Goal: Task Accomplishment & Management: Use online tool/utility

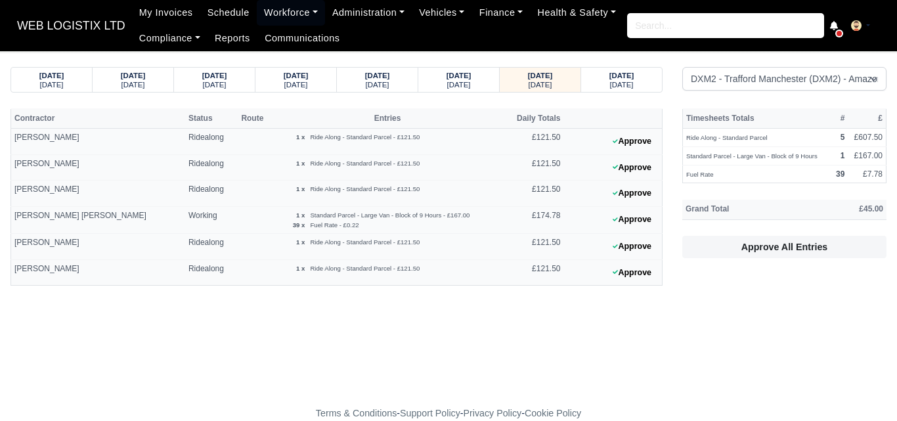
select select "1"
click at [623, 83] on small "[DATE]" at bounding box center [622, 85] width 24 height 8
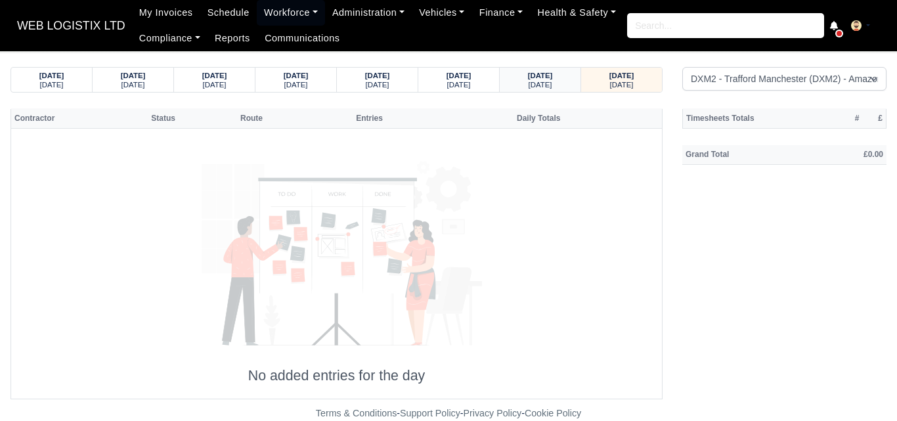
click at [525, 85] on div "[DATE]" at bounding box center [540, 83] width 56 height 9
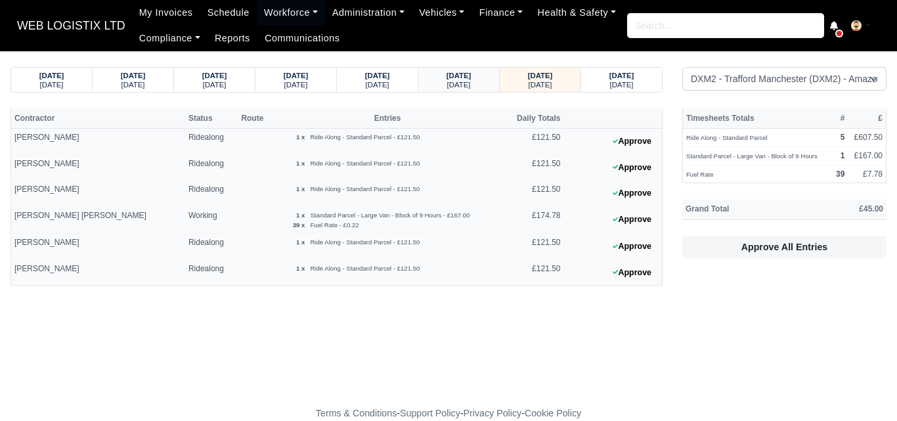
click at [456, 82] on small "[DATE]" at bounding box center [459, 85] width 24 height 8
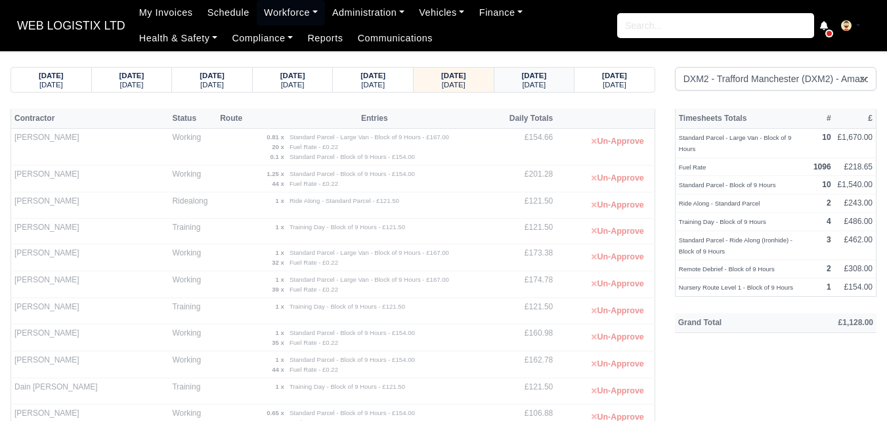
click at [523, 83] on div "[DATE]" at bounding box center [534, 83] width 55 height 9
select select "1"
click at [280, 13] on link "Workforce" at bounding box center [291, 13] width 68 height 26
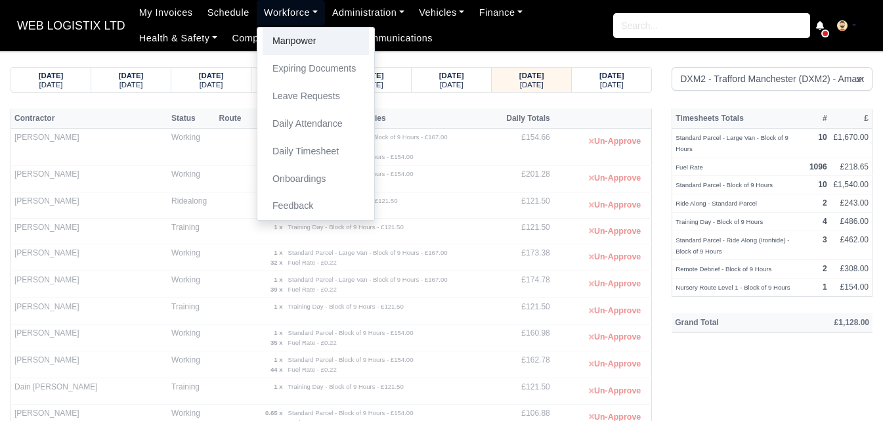
click at [281, 34] on link "Manpower" at bounding box center [316, 42] width 106 height 28
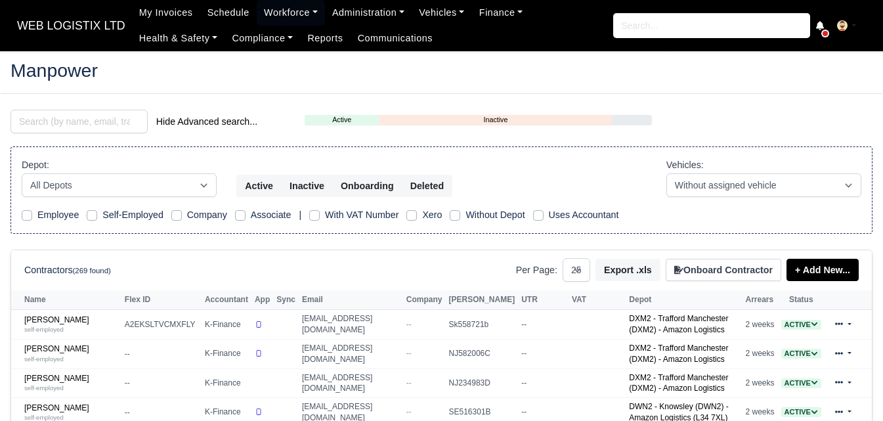
select select "25"
click at [64, 320] on link "Adrian Birladeanu self-employed" at bounding box center [71, 324] width 94 height 19
click at [49, 327] on small "self-employed" at bounding box center [43, 329] width 39 height 7
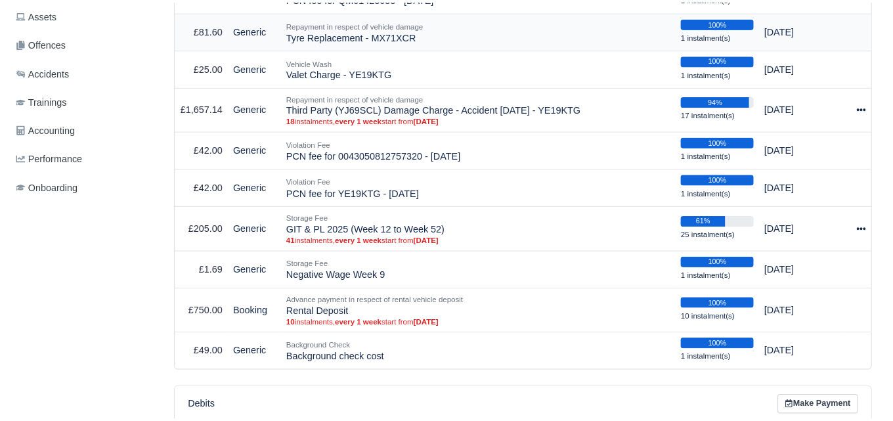
scroll to position [219, 0]
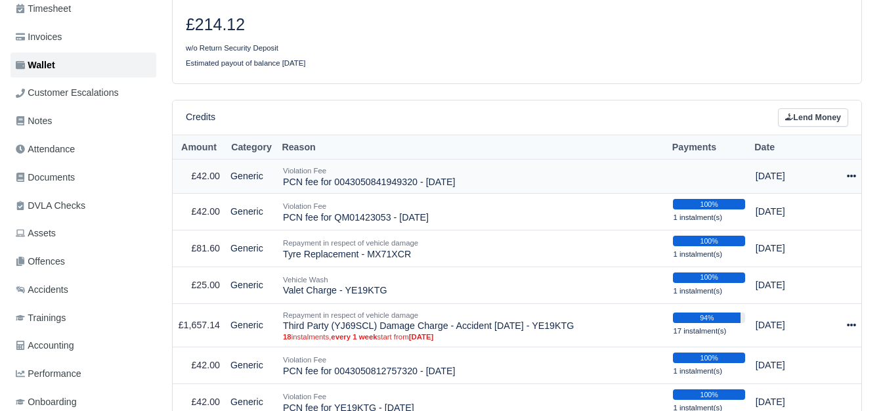
click at [852, 177] on icon at bounding box center [851, 176] width 9 height 3
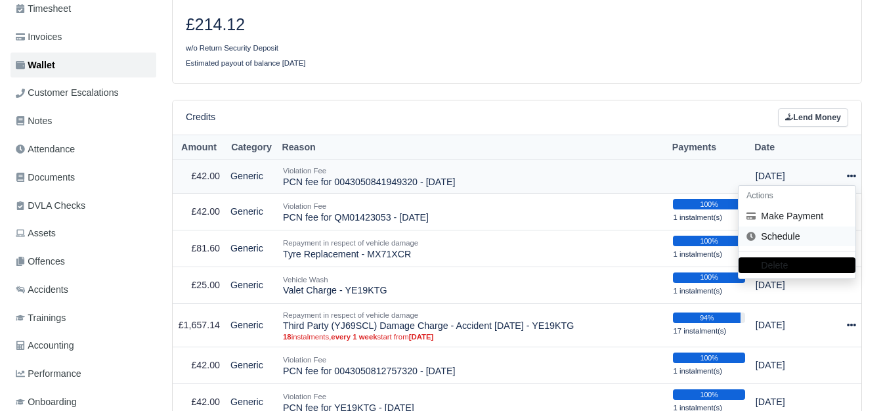
click at [768, 229] on link "Schedule" at bounding box center [797, 237] width 117 height 20
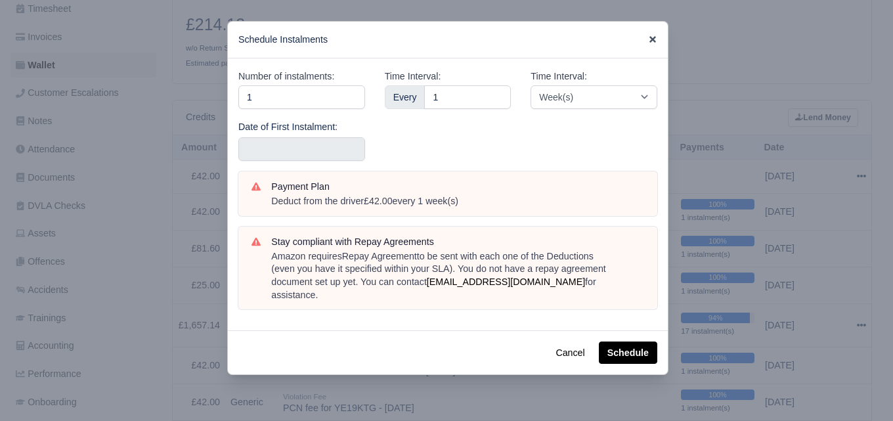
click at [653, 41] on icon at bounding box center [653, 39] width 7 height 7
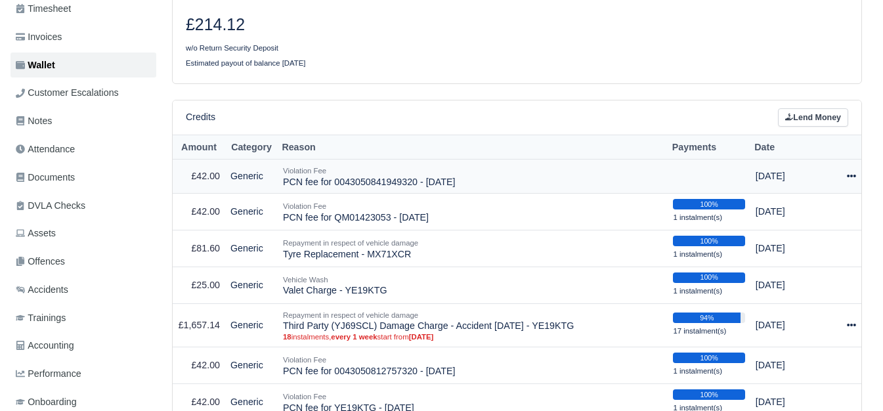
click at [850, 177] on icon at bounding box center [851, 175] width 9 height 9
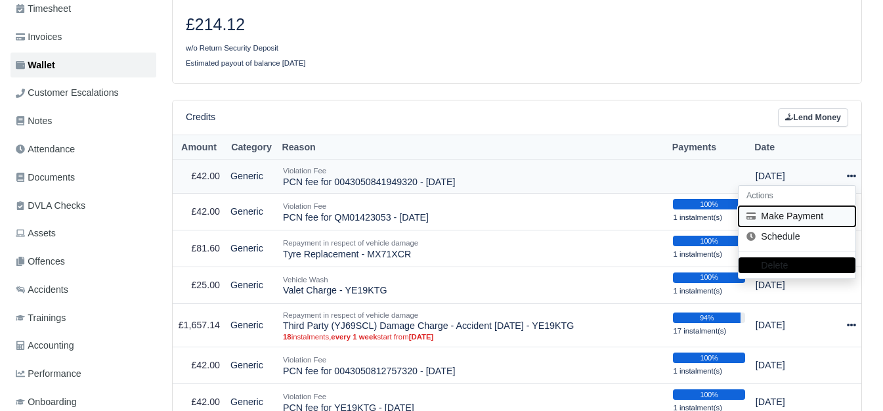
click at [819, 217] on button "Make Payment" at bounding box center [797, 216] width 117 height 20
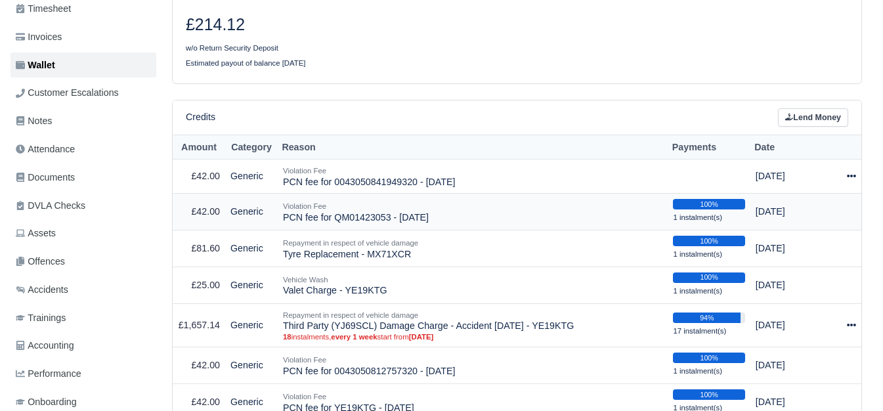
select select "6676"
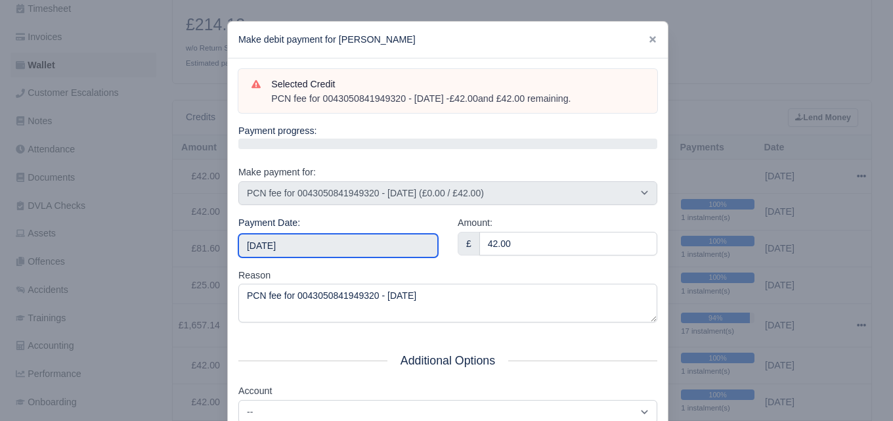
click at [289, 250] on input "2025-09-06" at bounding box center [338, 246] width 200 height 24
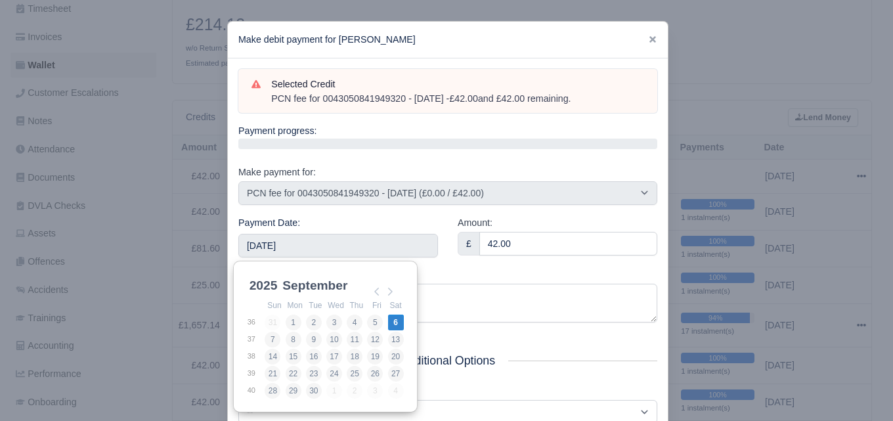
click at [466, 258] on div "Amount: £ 42.00" at bounding box center [557, 241] width 219 height 53
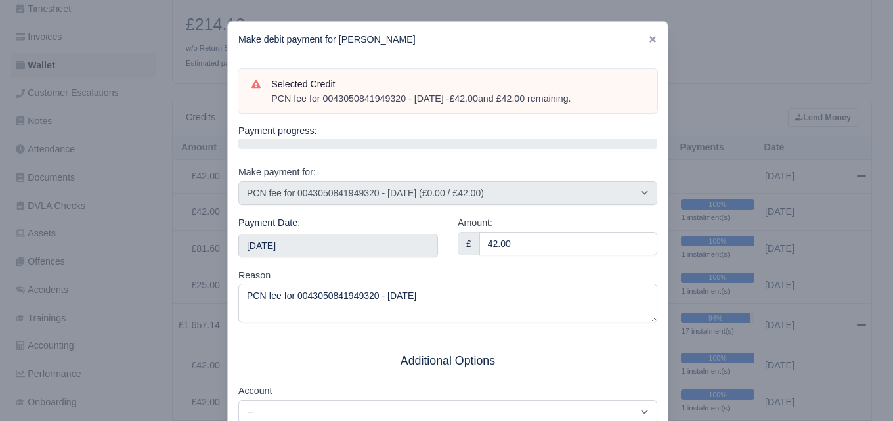
scroll to position [188, 0]
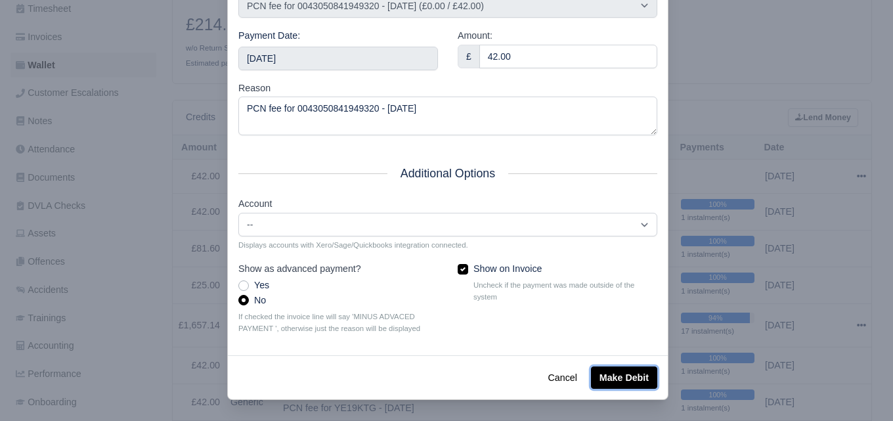
click at [612, 379] on button "Make Debit" at bounding box center [624, 377] width 66 height 22
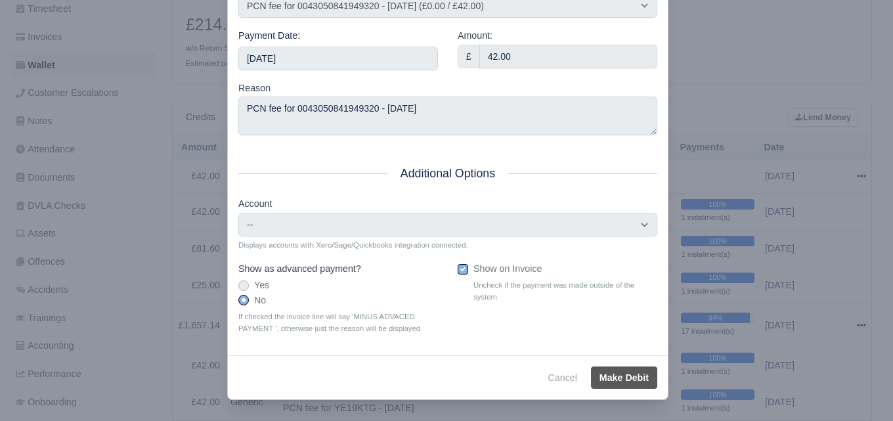
type input "2025-09-06T23:59:59+01:00"
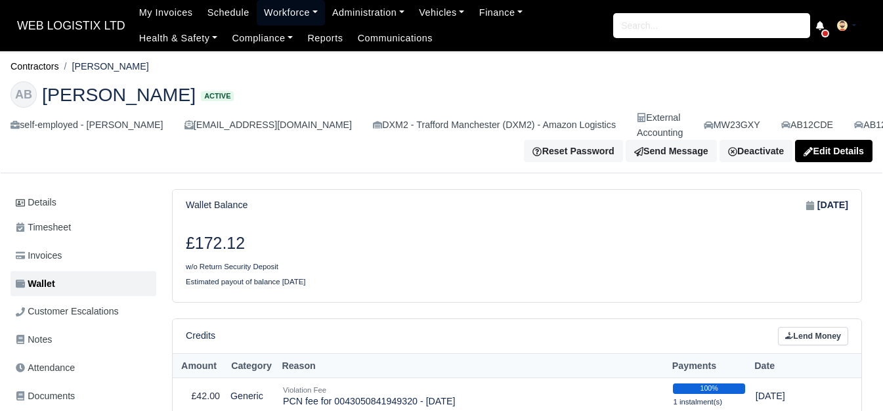
click at [292, 13] on link "Workforce" at bounding box center [291, 13] width 68 height 26
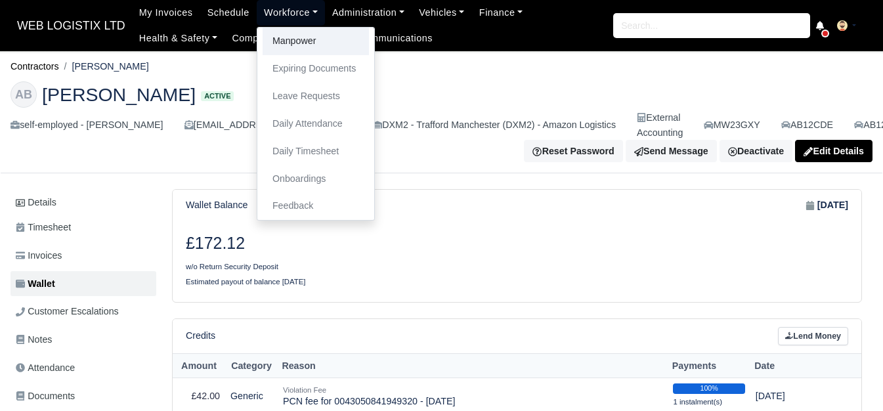
click at [300, 46] on link "Manpower" at bounding box center [316, 42] width 106 height 28
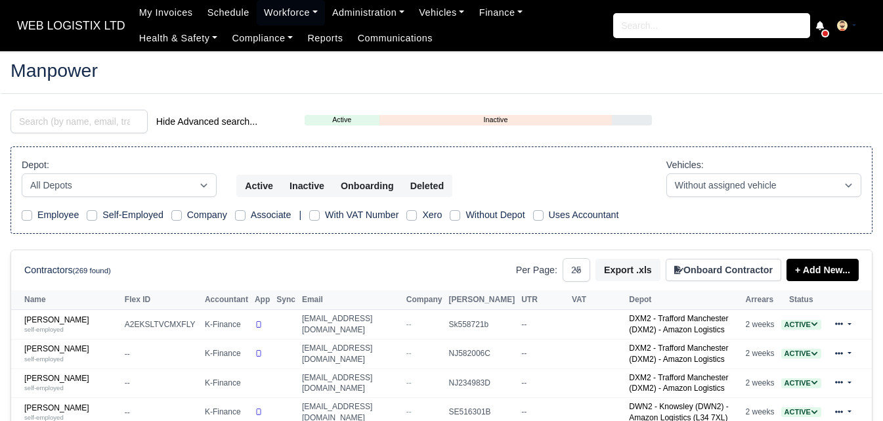
select select "25"
click at [71, 122] on input "search" at bounding box center [79, 122] width 137 height 24
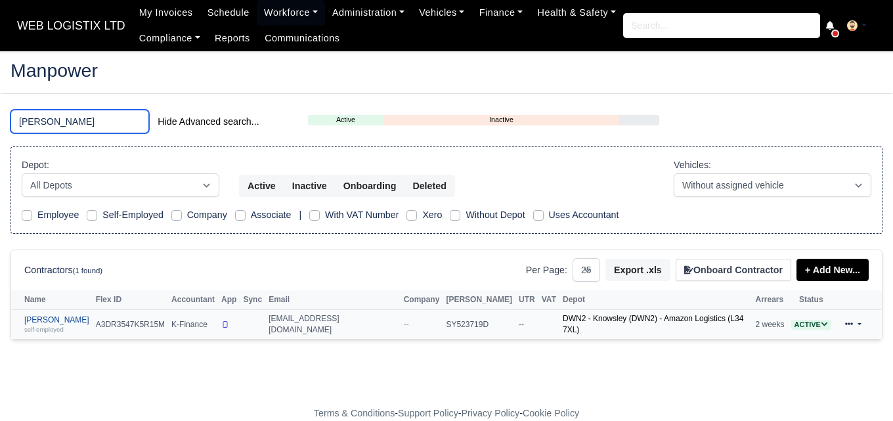
type input "OUSMANE"
click at [65, 315] on link "Ousmane Ousseynou Soumare self-employed" at bounding box center [56, 324] width 65 height 19
click at [79, 321] on link "Ousmane Ousseynou Soumare self-employed" at bounding box center [56, 324] width 65 height 19
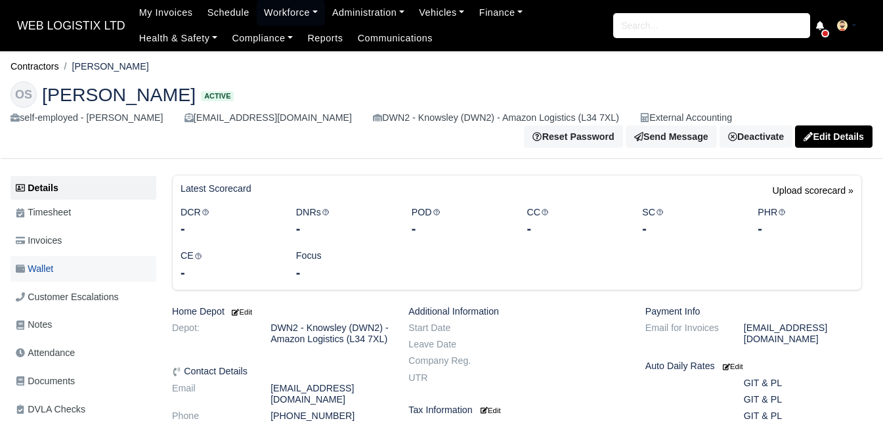
click at [135, 281] on link "Wallet" at bounding box center [84, 269] width 146 height 26
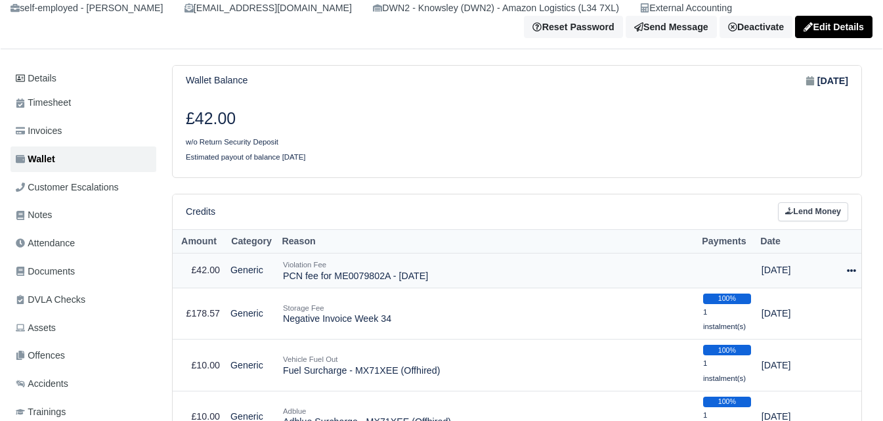
scroll to position [110, 0]
click at [122, 129] on link "Invoices" at bounding box center [84, 131] width 146 height 26
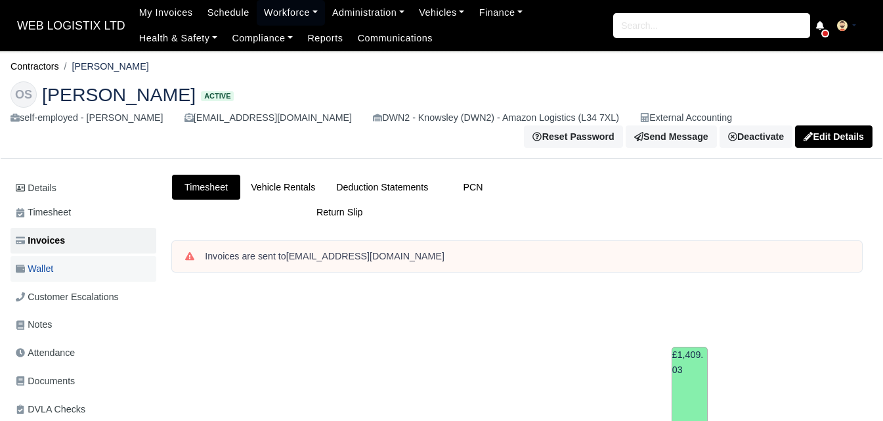
click at [78, 271] on link "Wallet" at bounding box center [84, 269] width 146 height 26
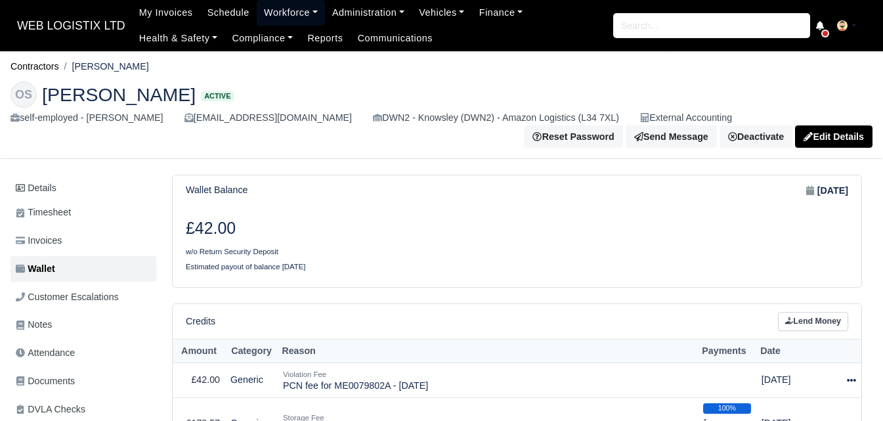
click at [268, 18] on link "Workforce" at bounding box center [291, 13] width 68 height 26
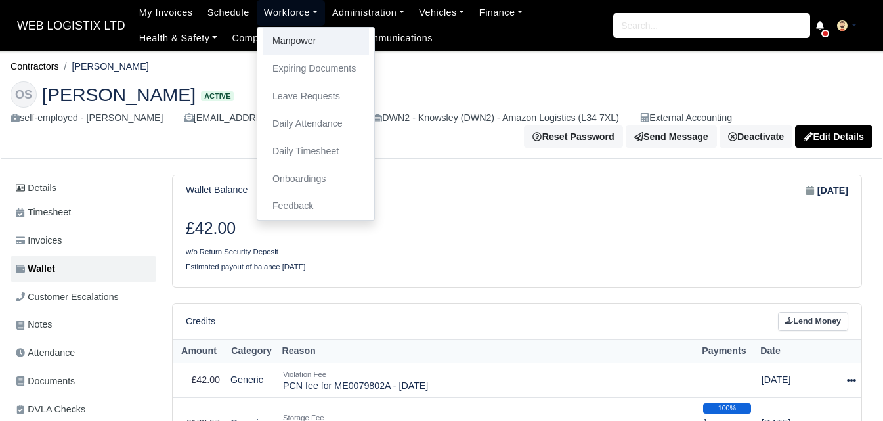
click at [265, 33] on link "Manpower" at bounding box center [316, 42] width 106 height 28
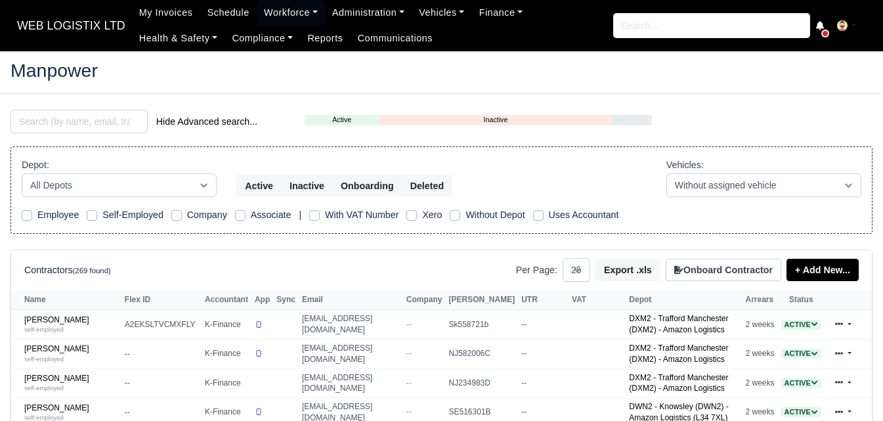
select select "25"
click at [95, 120] on input "search" at bounding box center [79, 122] width 137 height 24
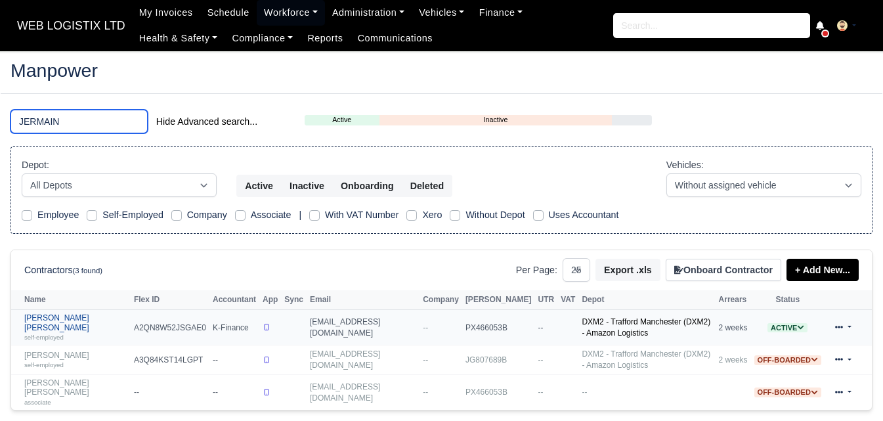
type input "JERMAIN"
click at [70, 325] on link "Jermaine Orlando Bryan self-employed" at bounding box center [75, 327] width 103 height 28
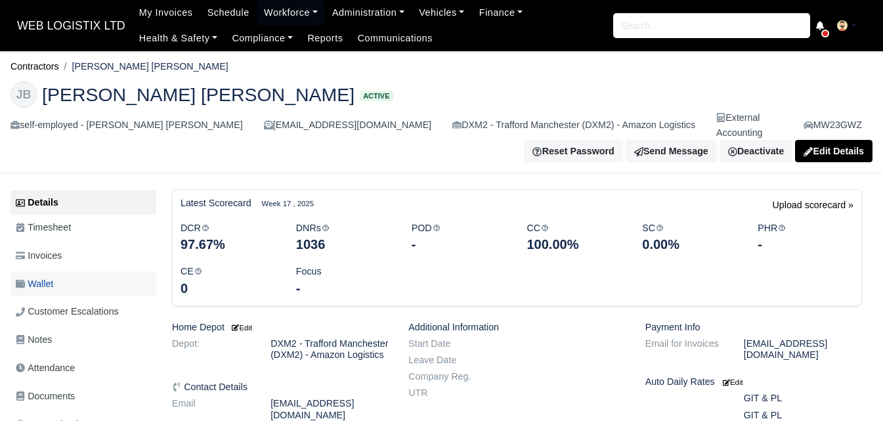
click at [104, 271] on link "Wallet" at bounding box center [84, 284] width 146 height 26
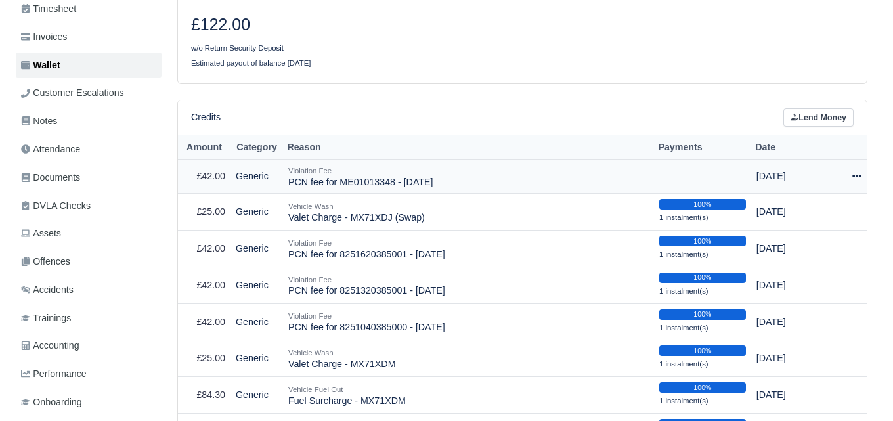
scroll to position [219, 0]
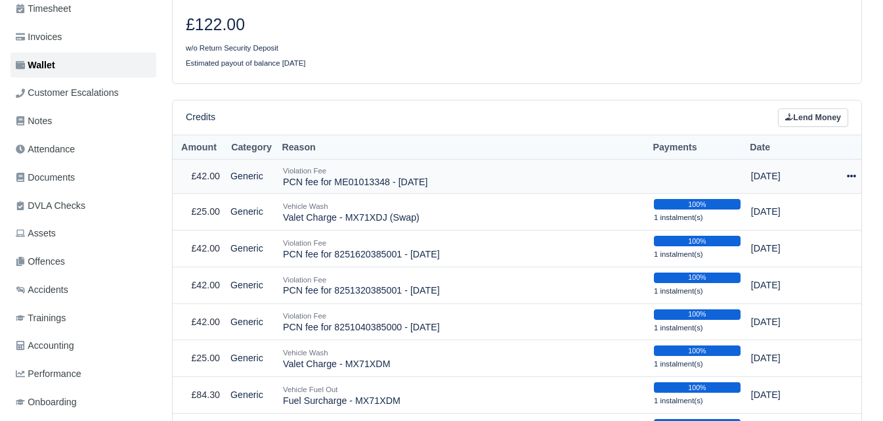
click at [858, 162] on td "Actions Make Payment Schedule Delete" at bounding box center [846, 176] width 30 height 35
click at [852, 175] on icon at bounding box center [851, 176] width 9 height 3
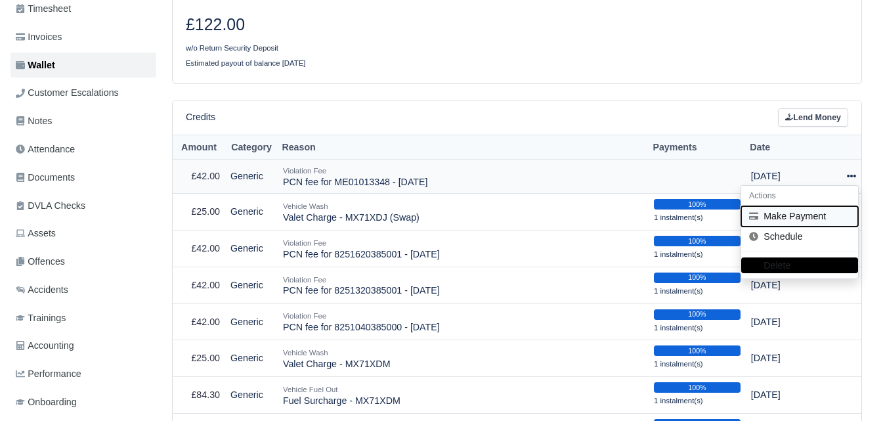
click at [787, 206] on button "Make Payment" at bounding box center [799, 216] width 117 height 20
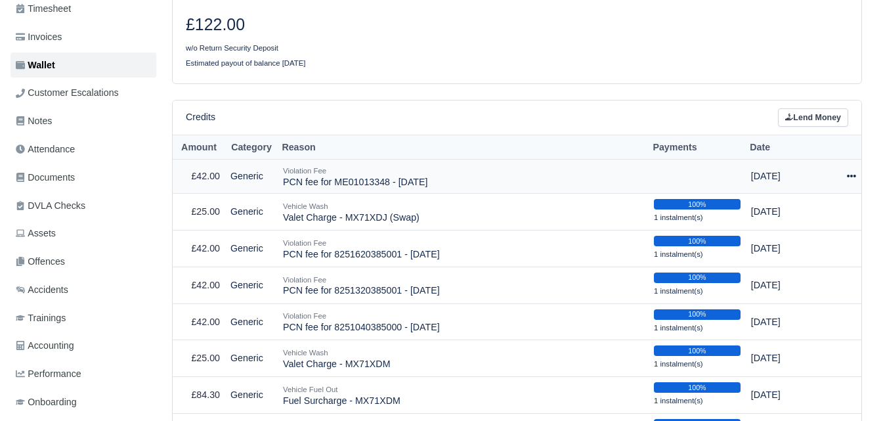
select select "6674"
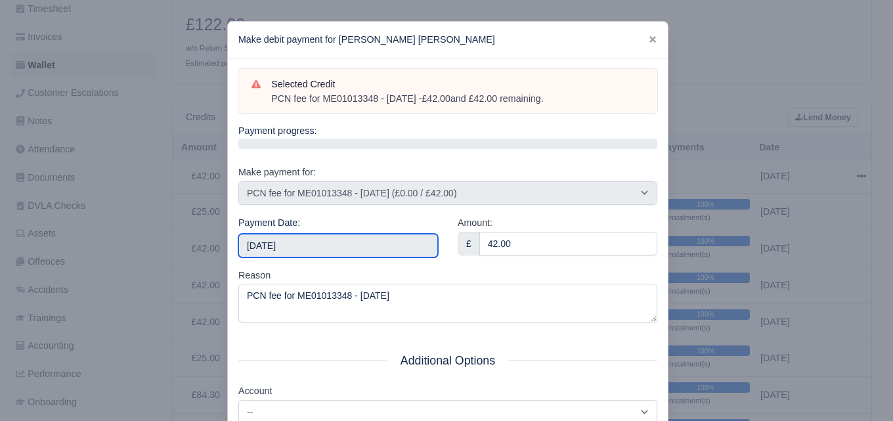
click at [299, 248] on input "2025-09-06" at bounding box center [338, 246] width 200 height 24
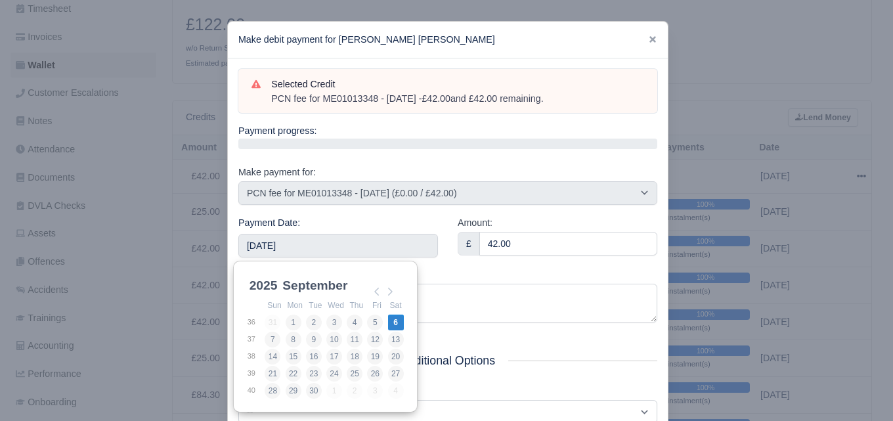
click at [569, 360] on h5 "Additional Options" at bounding box center [447, 361] width 419 height 14
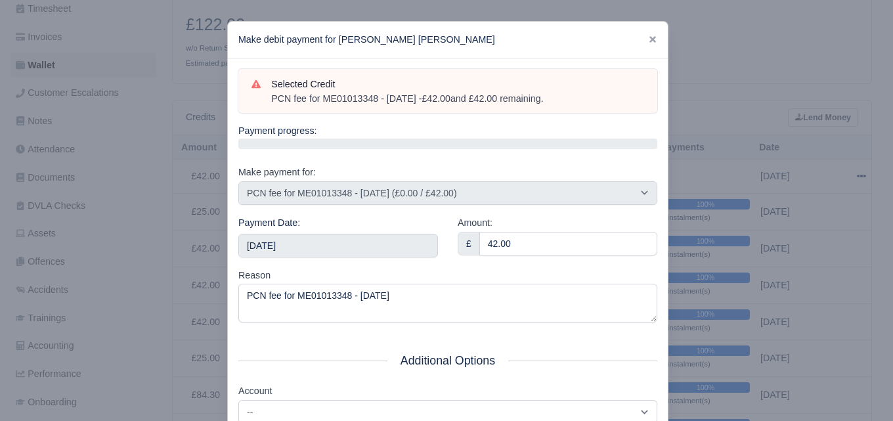
scroll to position [188, 0]
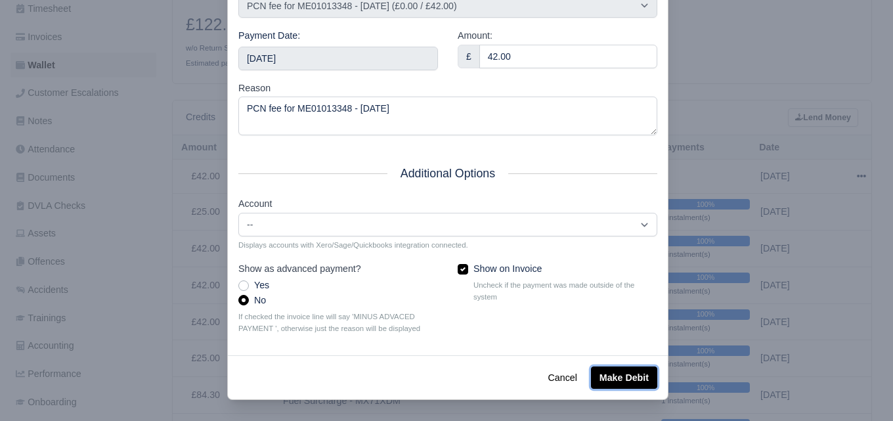
click at [606, 372] on button "Make Debit" at bounding box center [624, 377] width 66 height 22
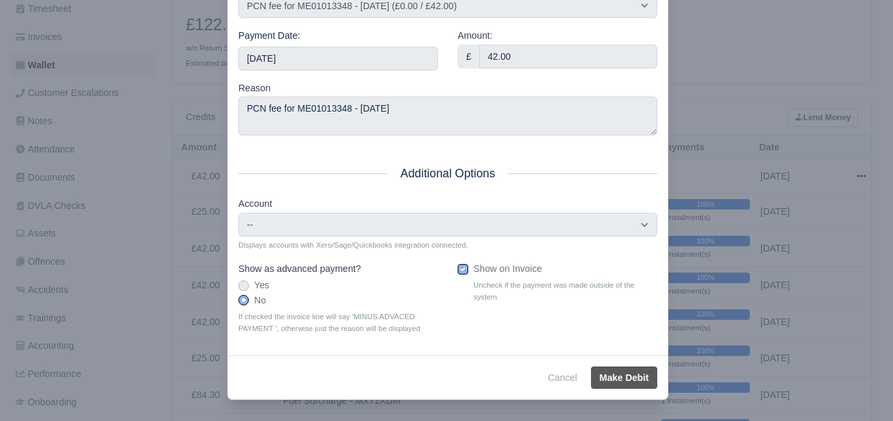
type input "2025-09-06T23:59:59+01:00"
